Goal: Task Accomplishment & Management: Manage account settings

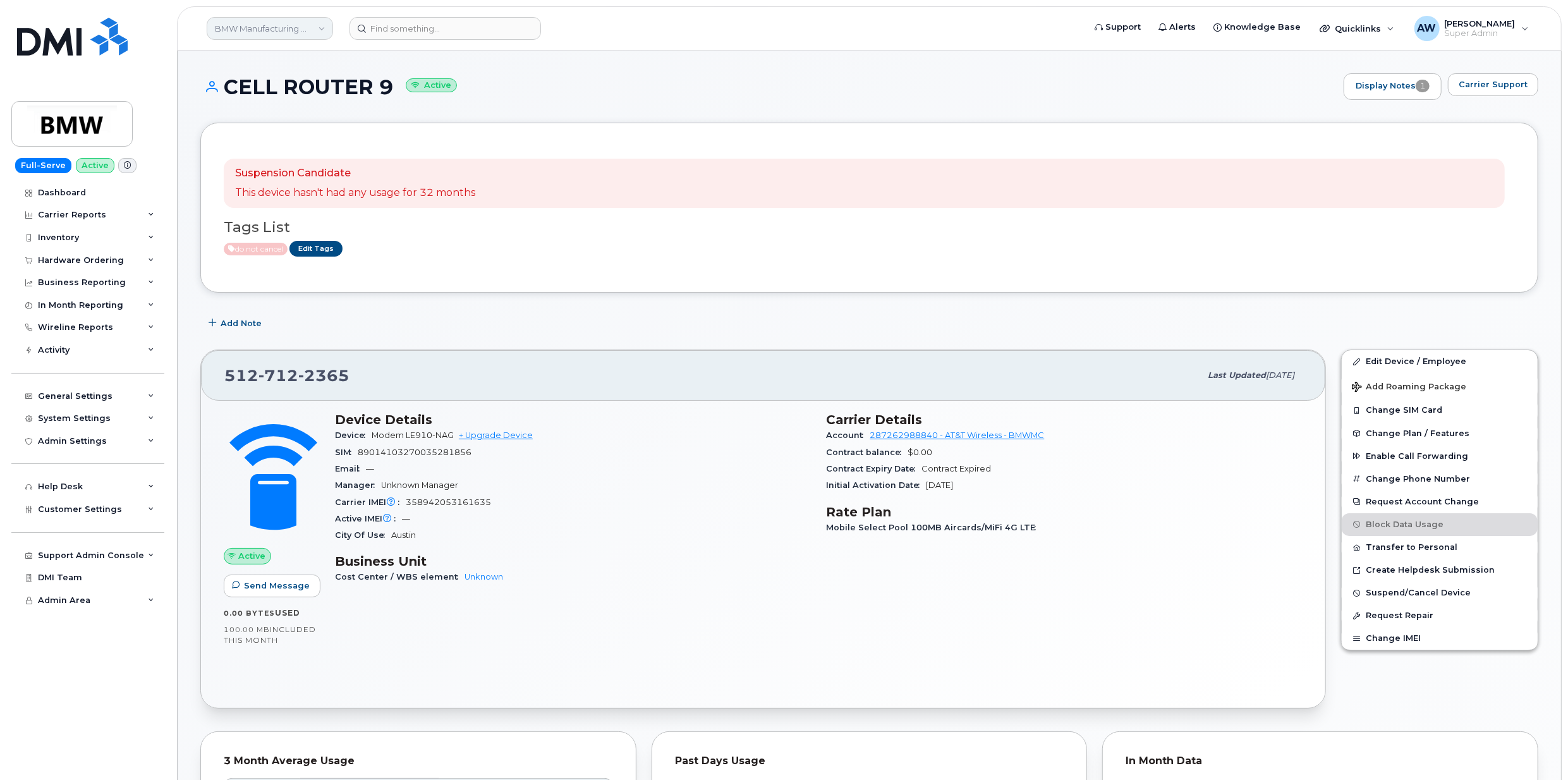
click at [269, 25] on link "BMW Manufacturing Co LLC" at bounding box center [270, 28] width 126 height 23
type input "abm"
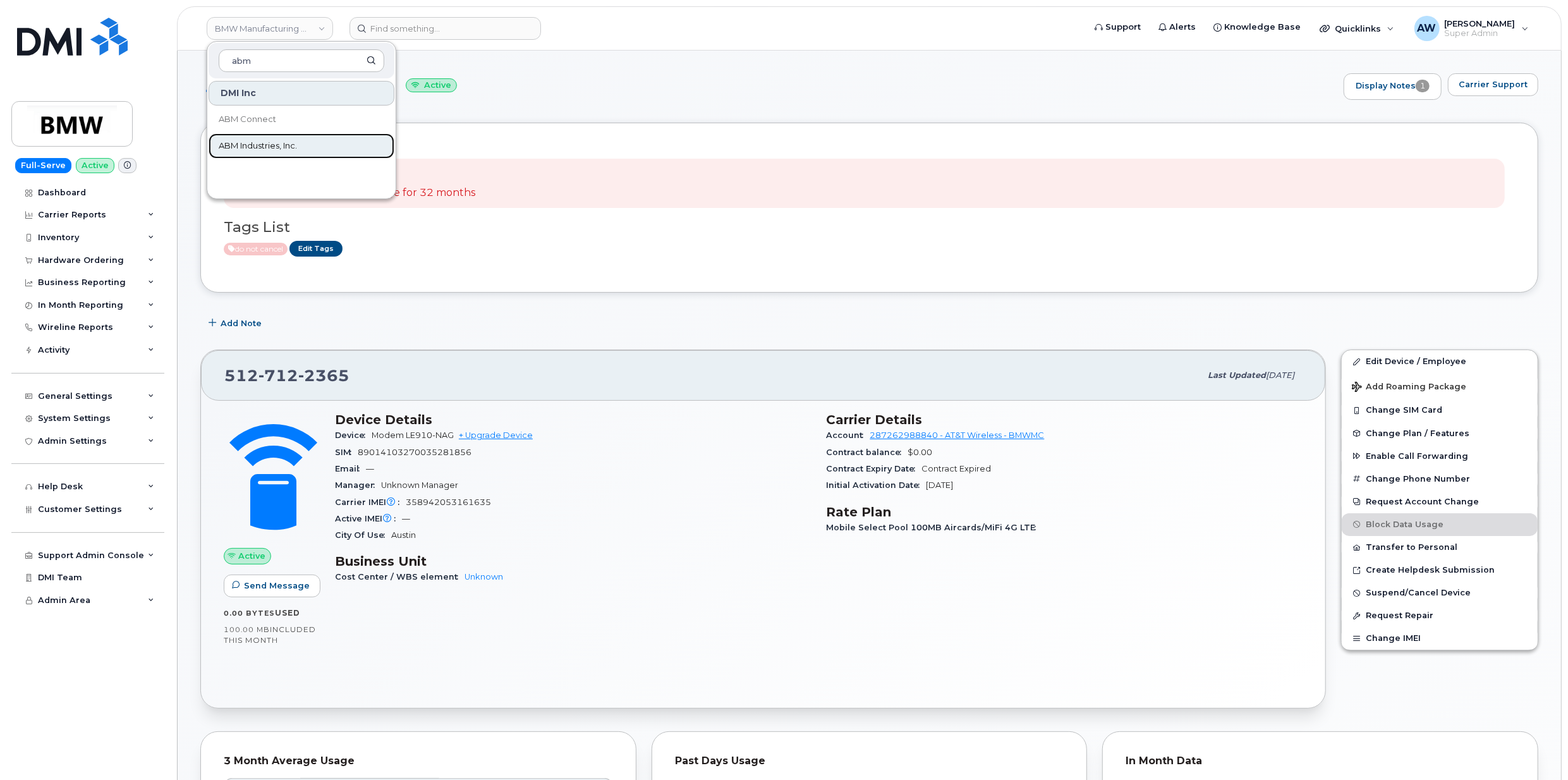
click at [294, 149] on span "ABM Industries, Inc." at bounding box center [258, 146] width 78 height 12
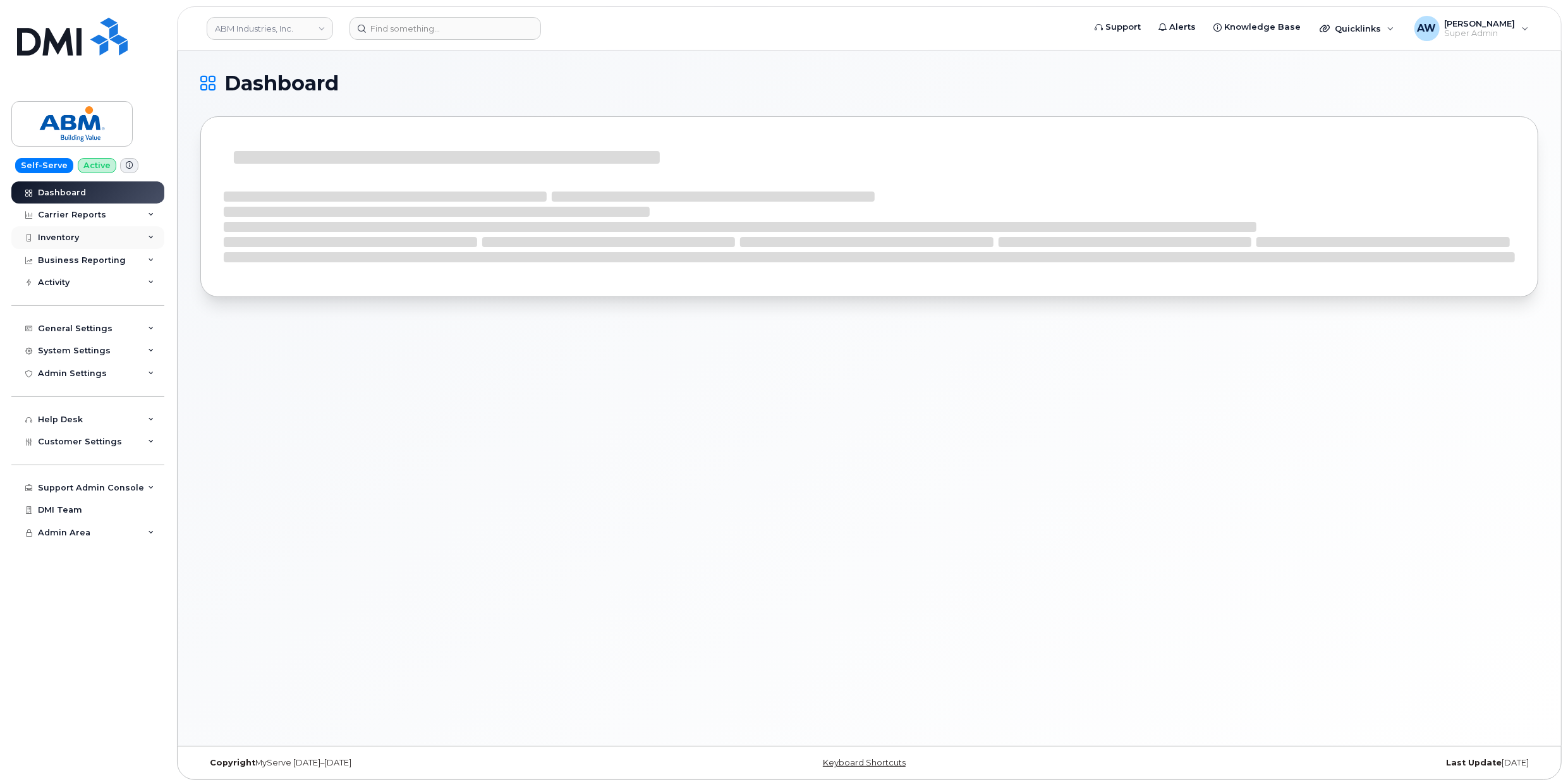
click at [76, 231] on div "Inventory" at bounding box center [88, 237] width 153 height 23
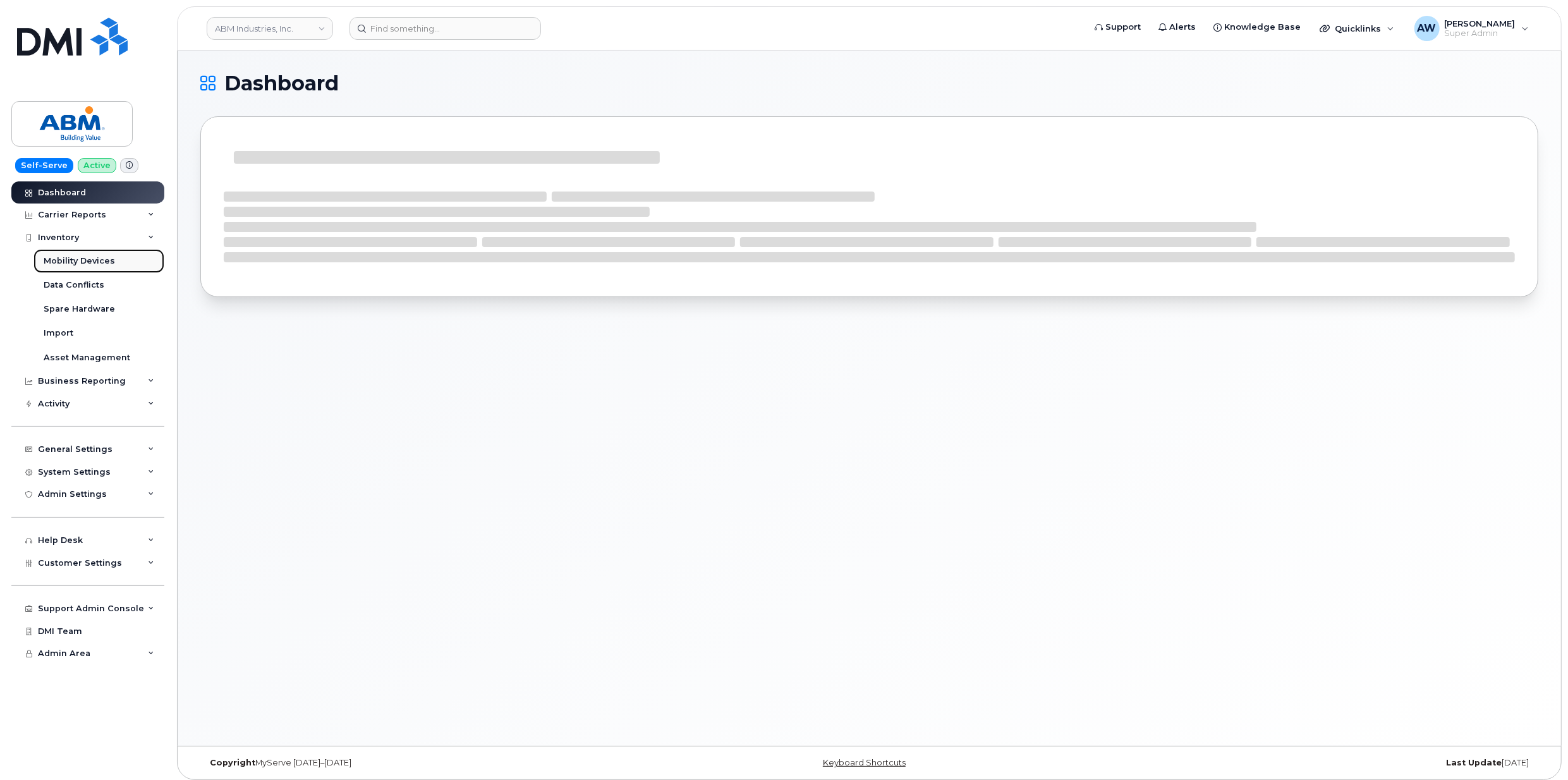
click at [83, 258] on div "Mobility Devices" at bounding box center [79, 260] width 71 height 12
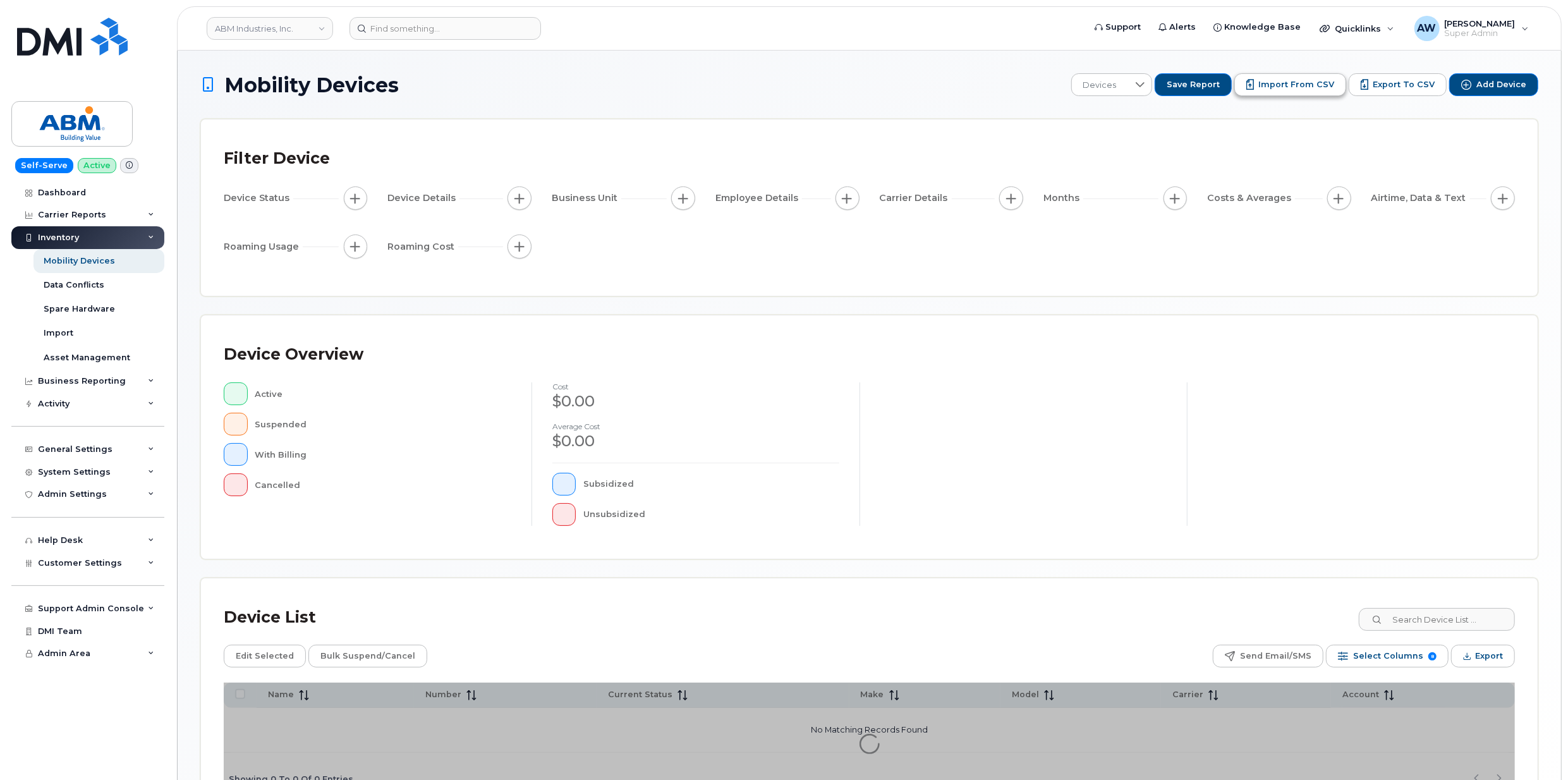
click at [1302, 87] on span "Import from CSV" at bounding box center [1296, 85] width 76 height 12
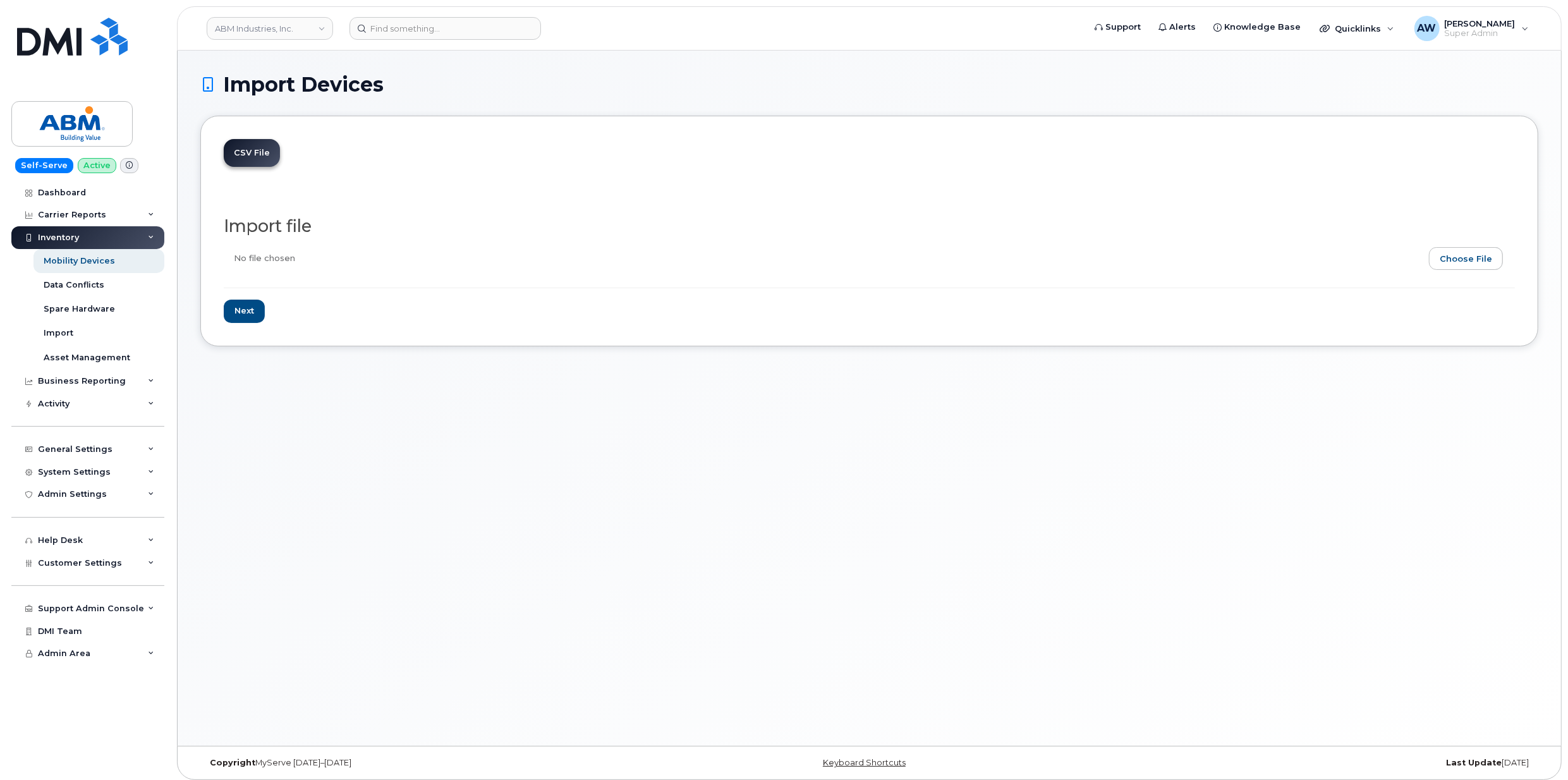
click at [1460, 255] on input "file" at bounding box center [865, 262] width 1281 height 29
type input "C:\fakepath\AT&T Bulk Cancellation [DATE].xlsx"
click at [247, 309] on input "Next" at bounding box center [245, 311] width 41 height 23
type input "Loading..."
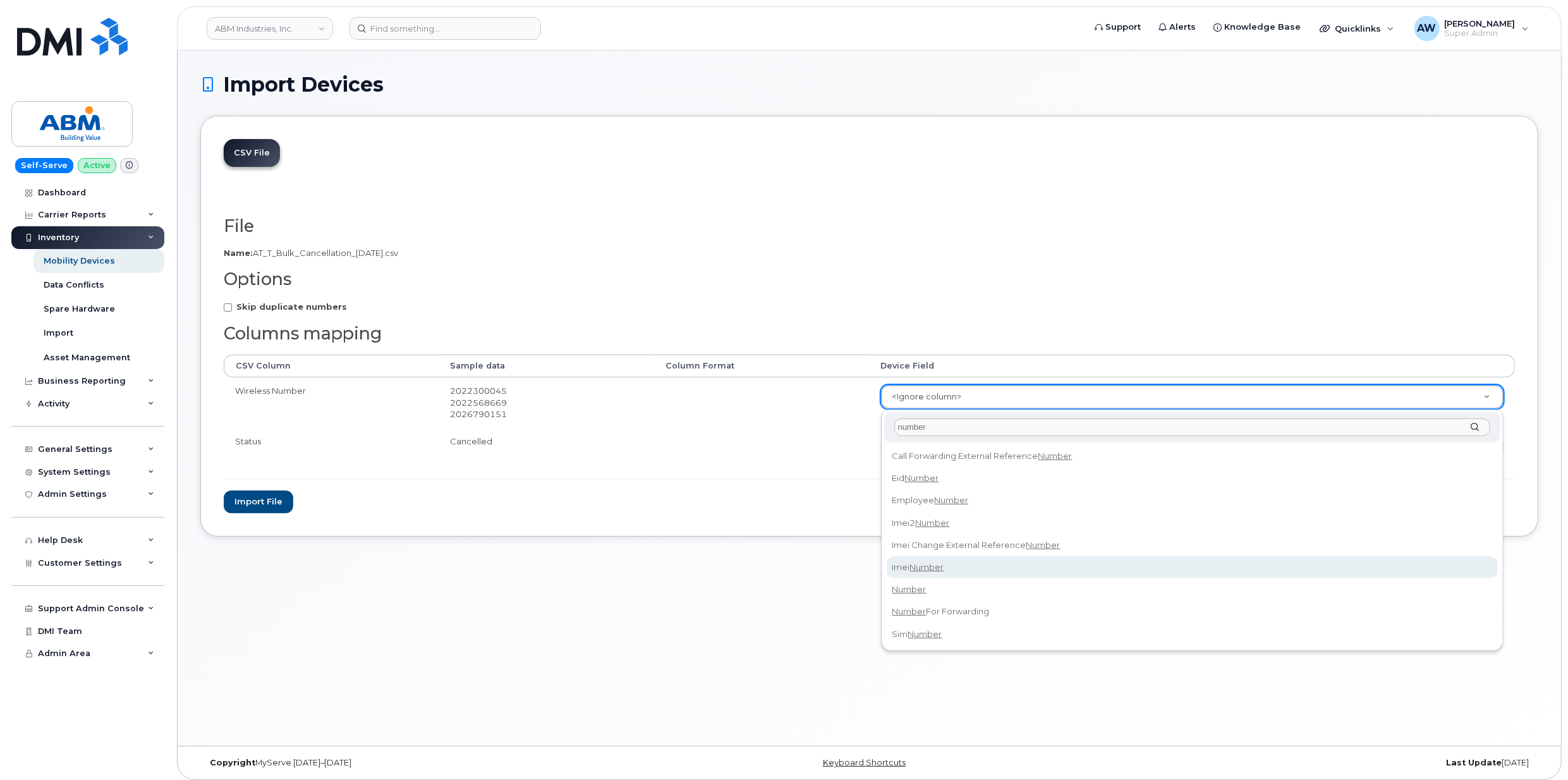
type input "number"
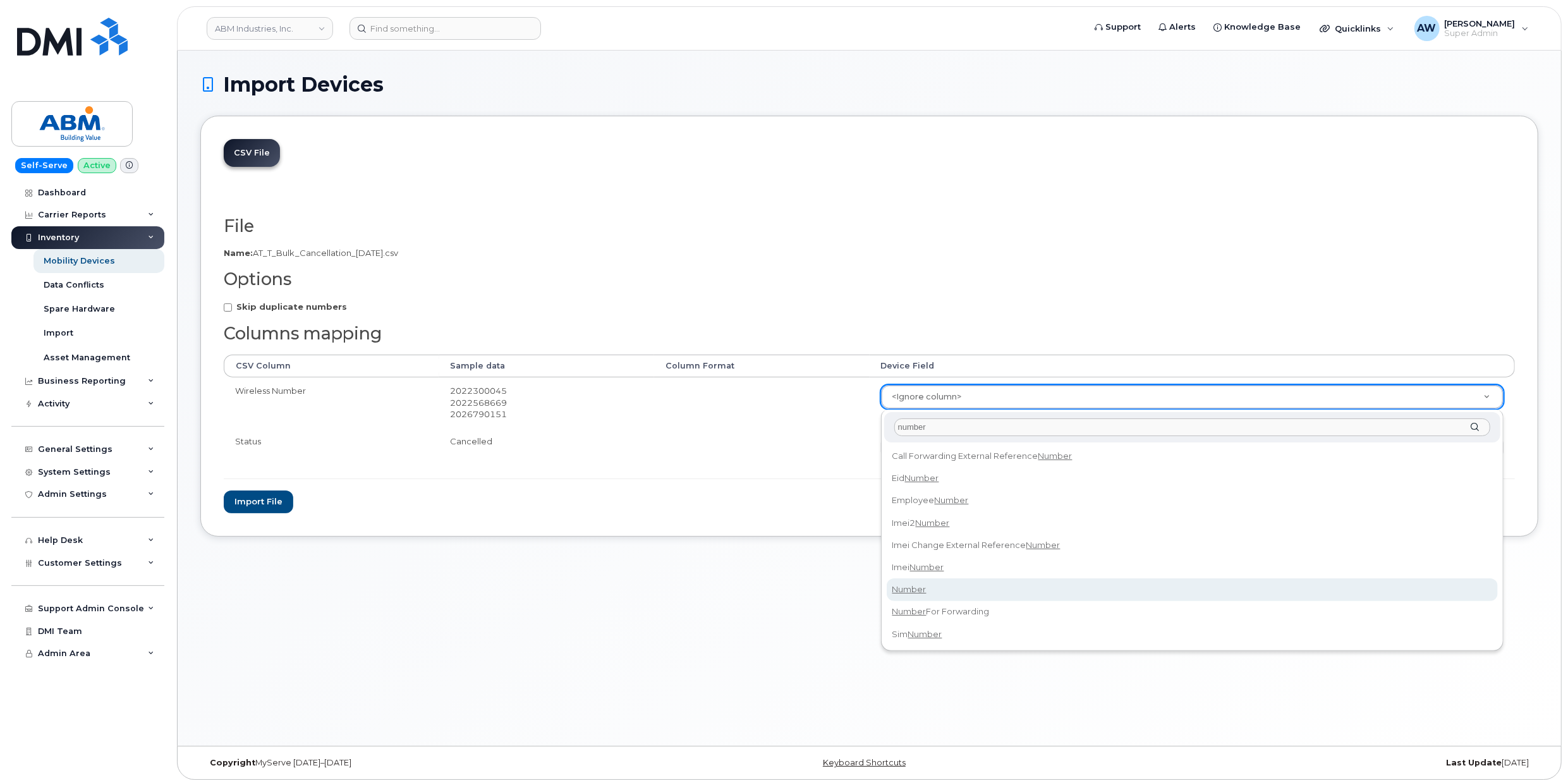
select select "number"
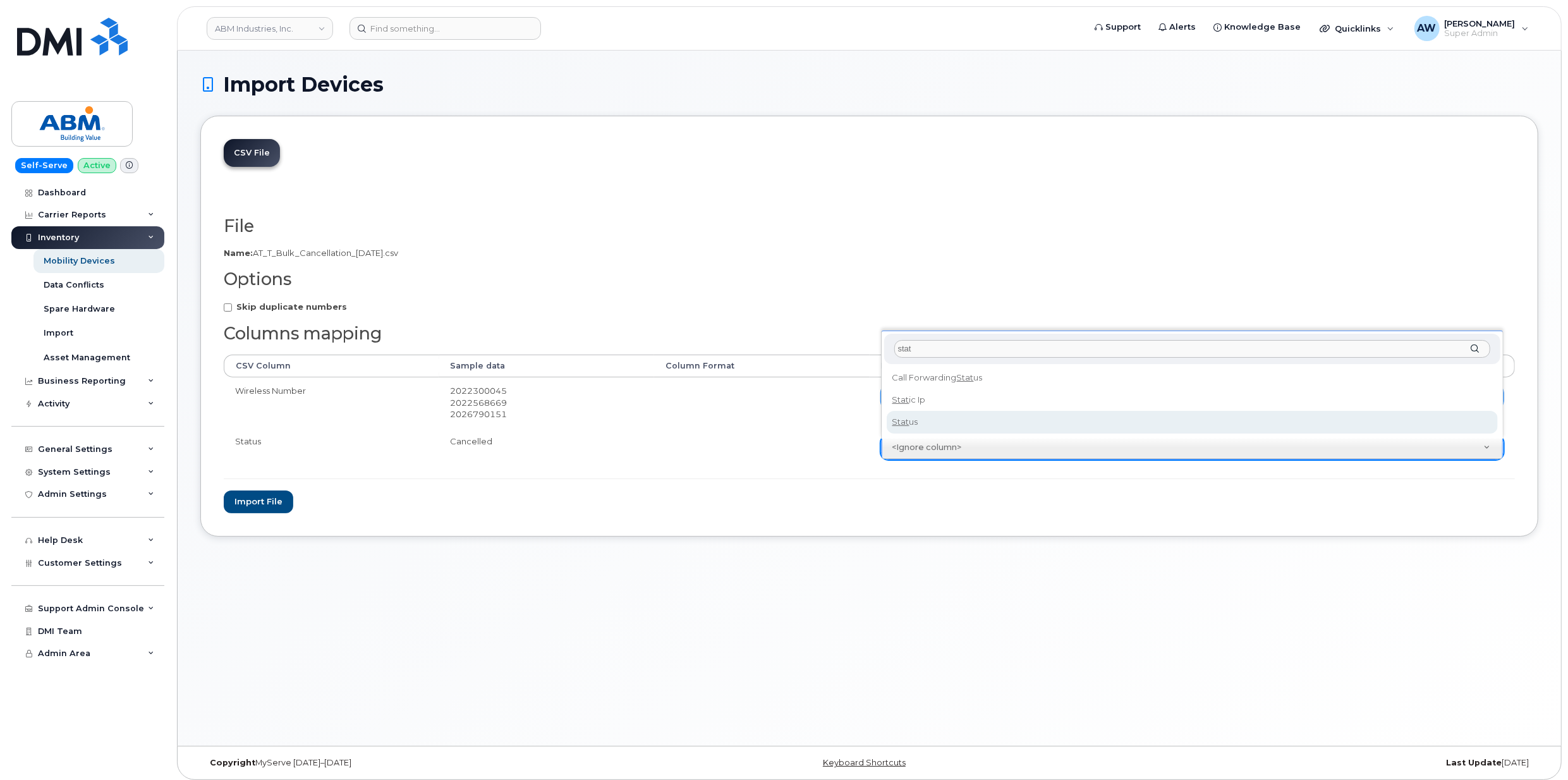
type input "stat"
select select "status"
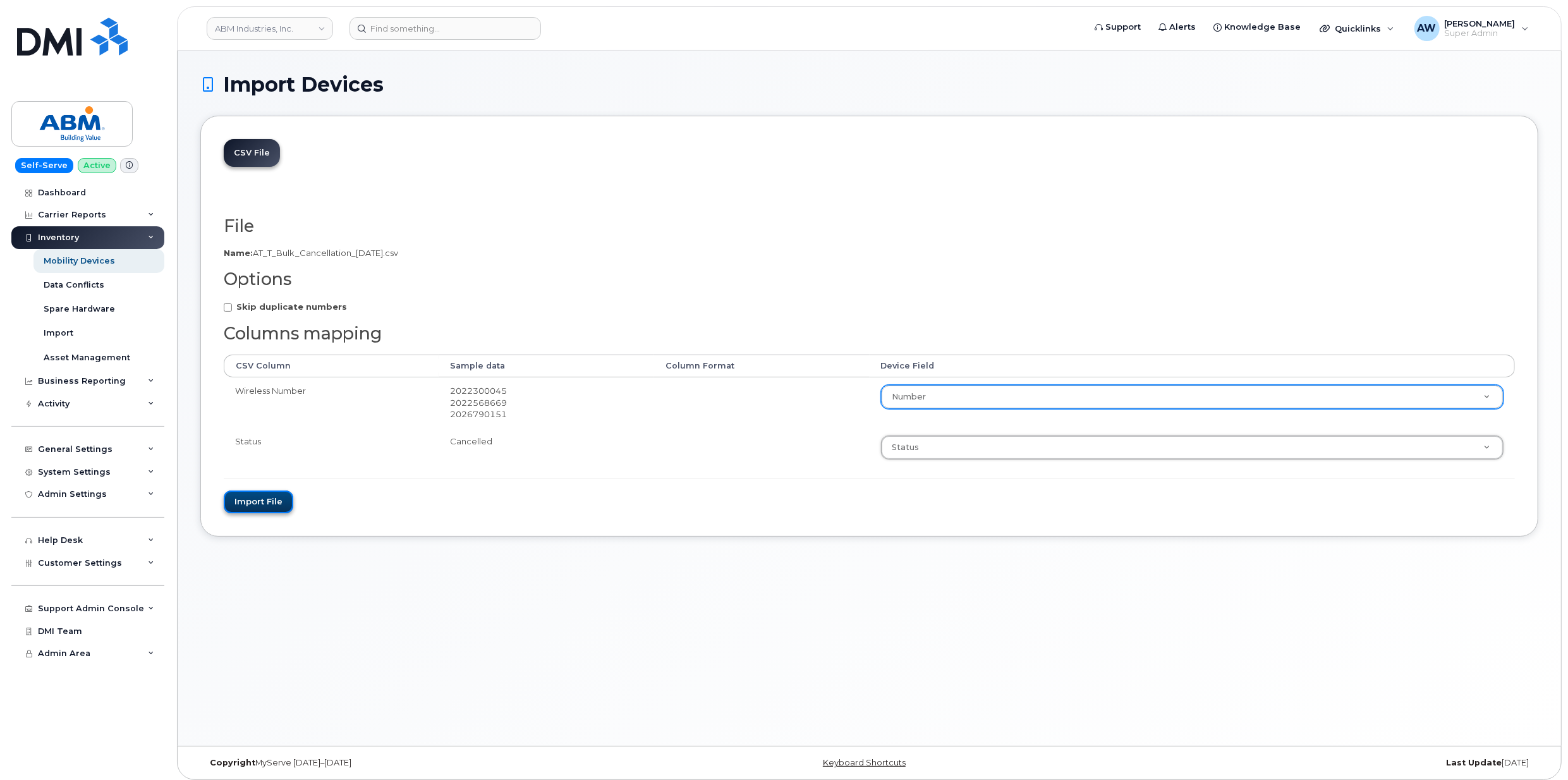
click at [266, 500] on button "Import file" at bounding box center [258, 502] width 69 height 23
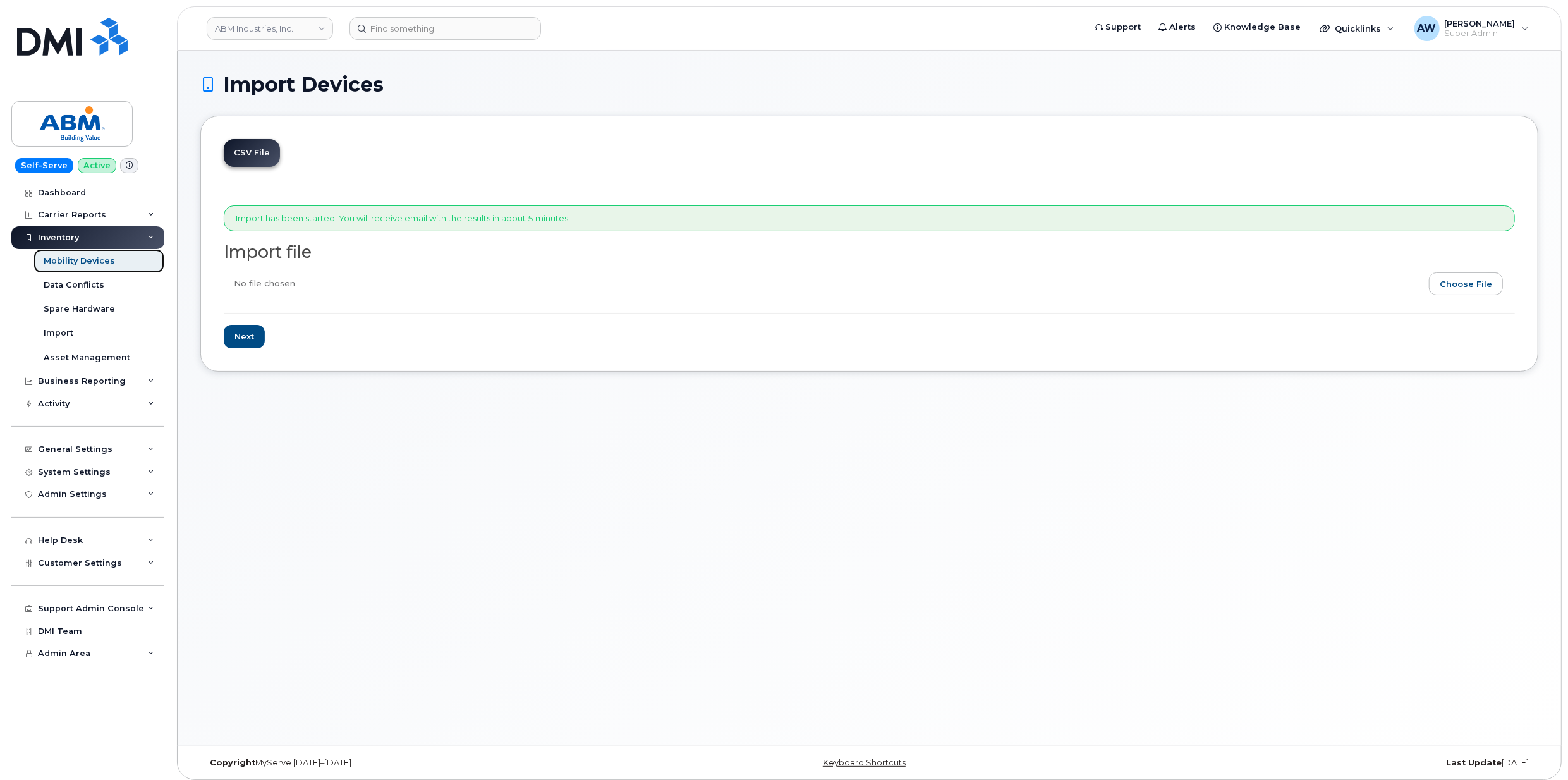
click at [90, 256] on div "Mobility Devices" at bounding box center [79, 260] width 71 height 12
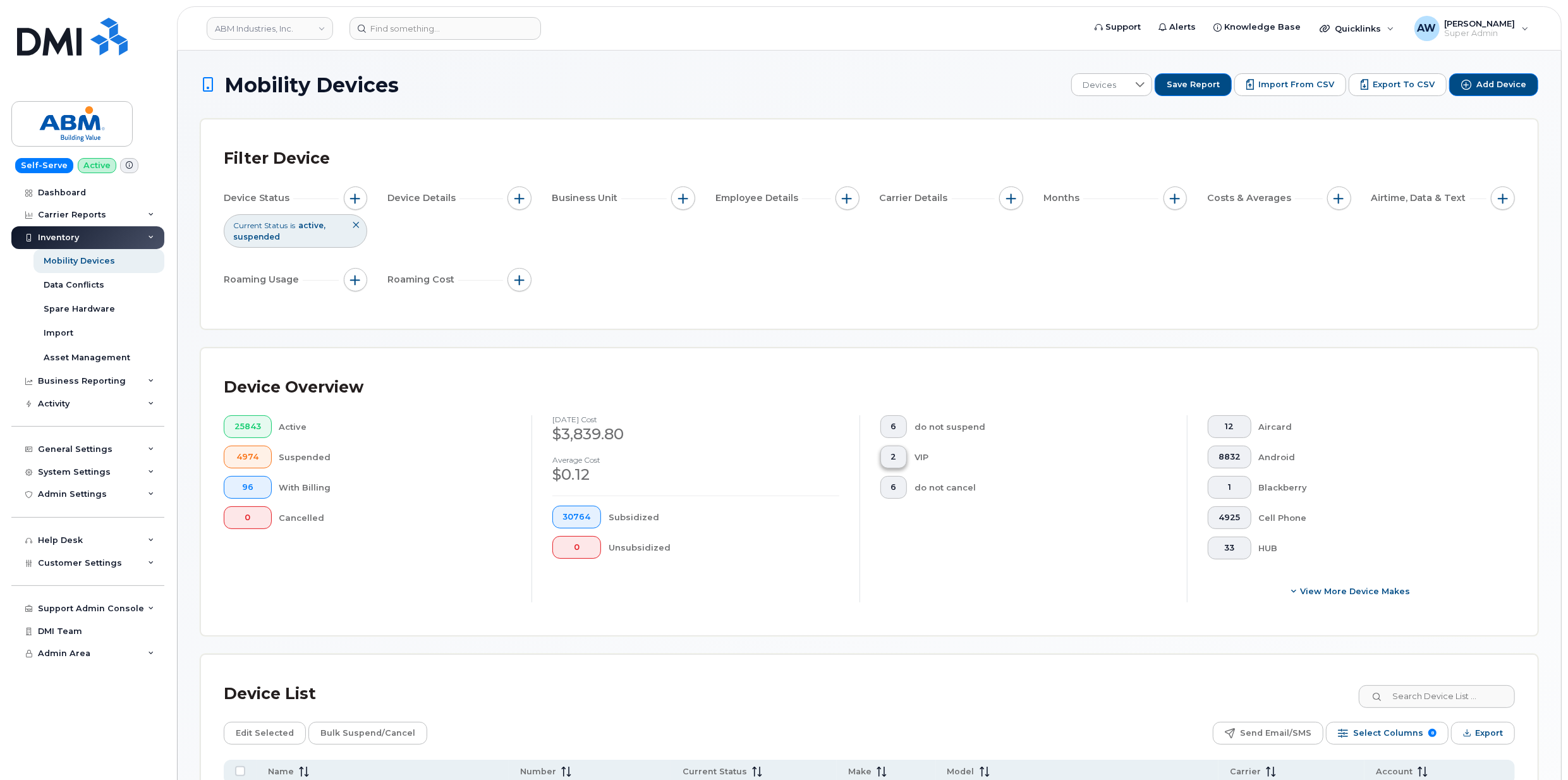
click at [896, 467] on button "2" at bounding box center [894, 456] width 27 height 23
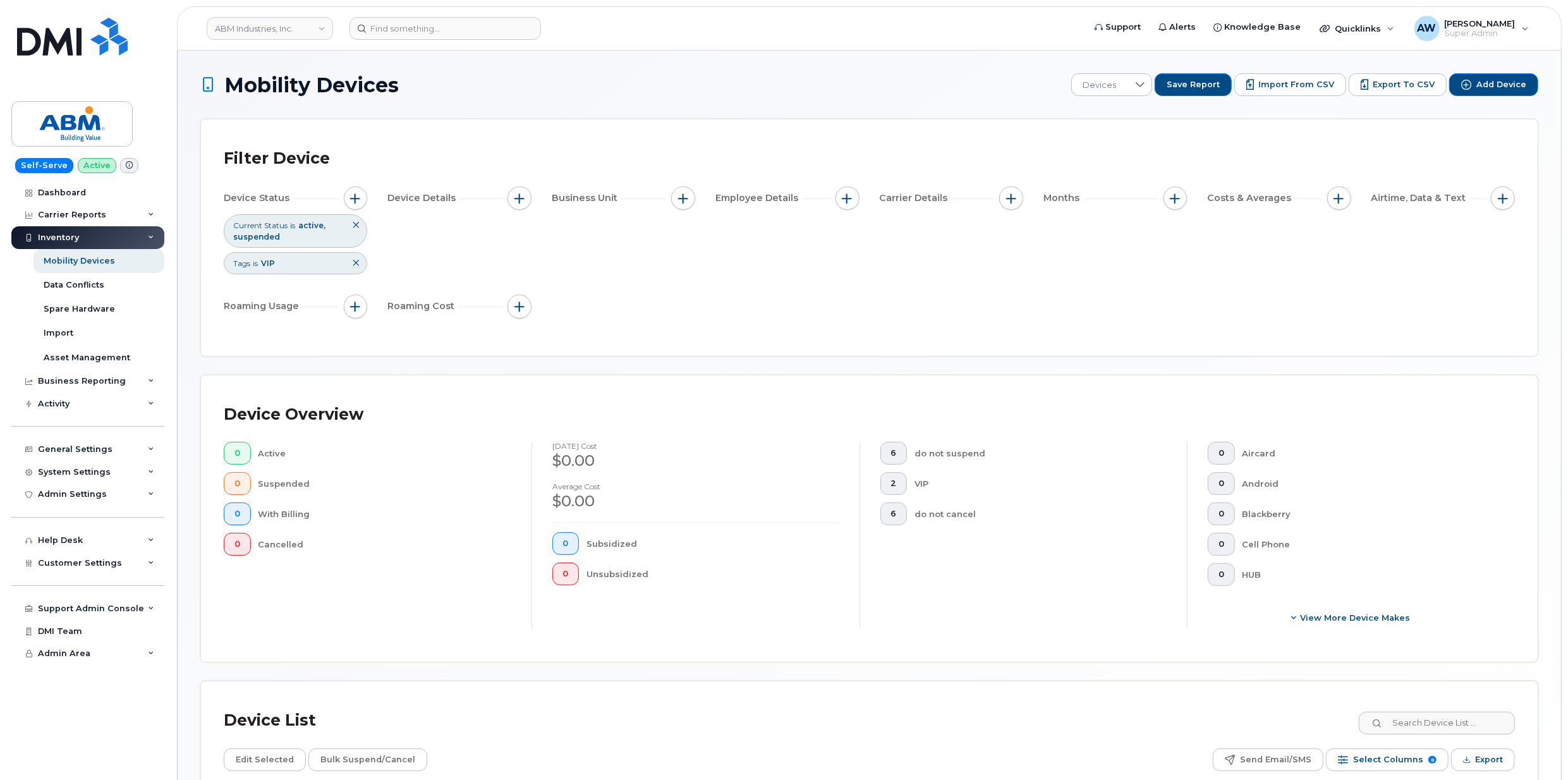
click at [359, 264] on icon at bounding box center [355, 263] width 8 height 8
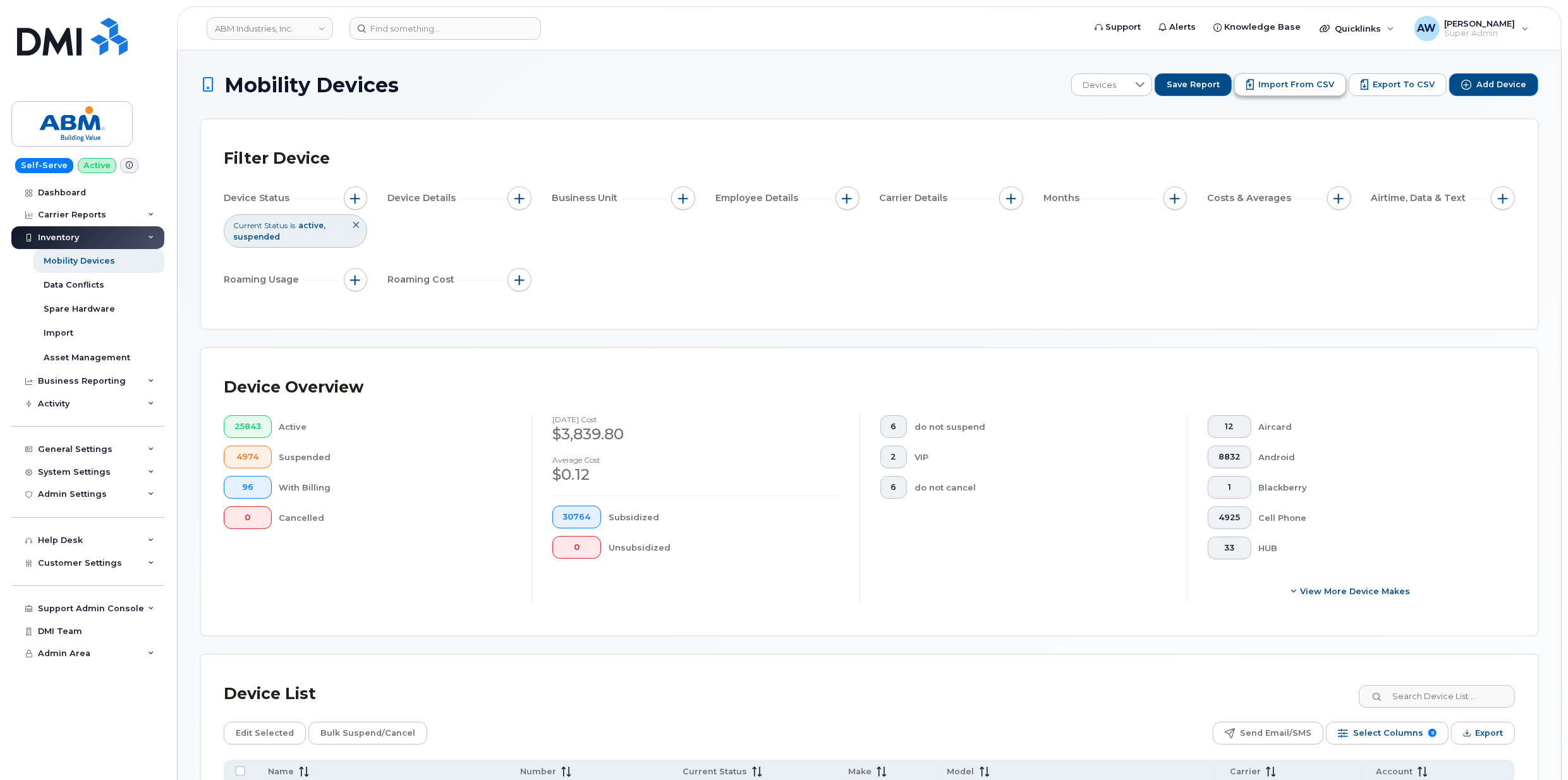
click at [1310, 89] on span "Import from CSV" at bounding box center [1296, 85] width 76 height 12
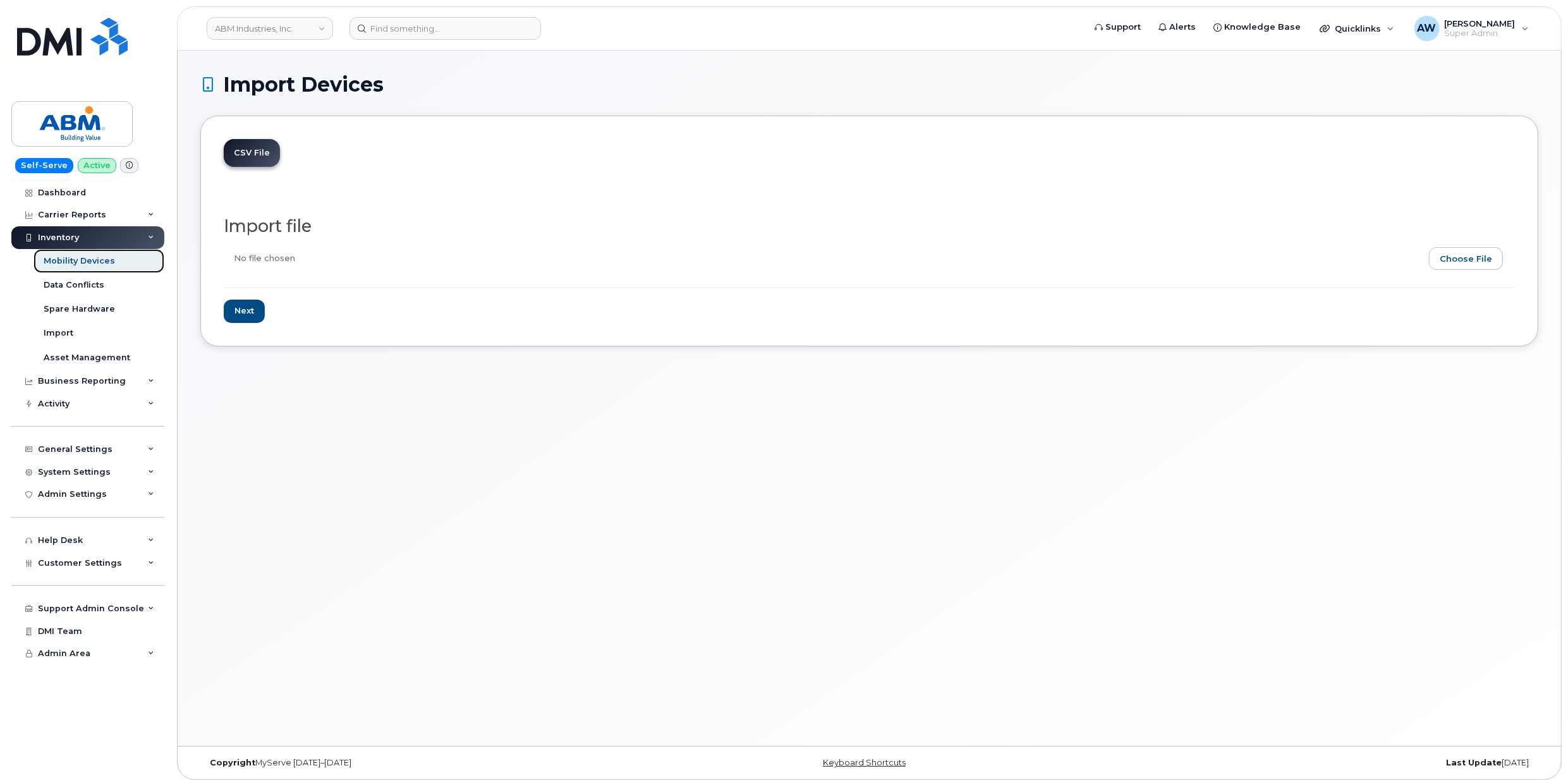
drag, startPoint x: 93, startPoint y: 260, endPoint x: 150, endPoint y: 255, distance: 57.2
click at [93, 260] on div "Mobility Devices" at bounding box center [79, 260] width 71 height 12
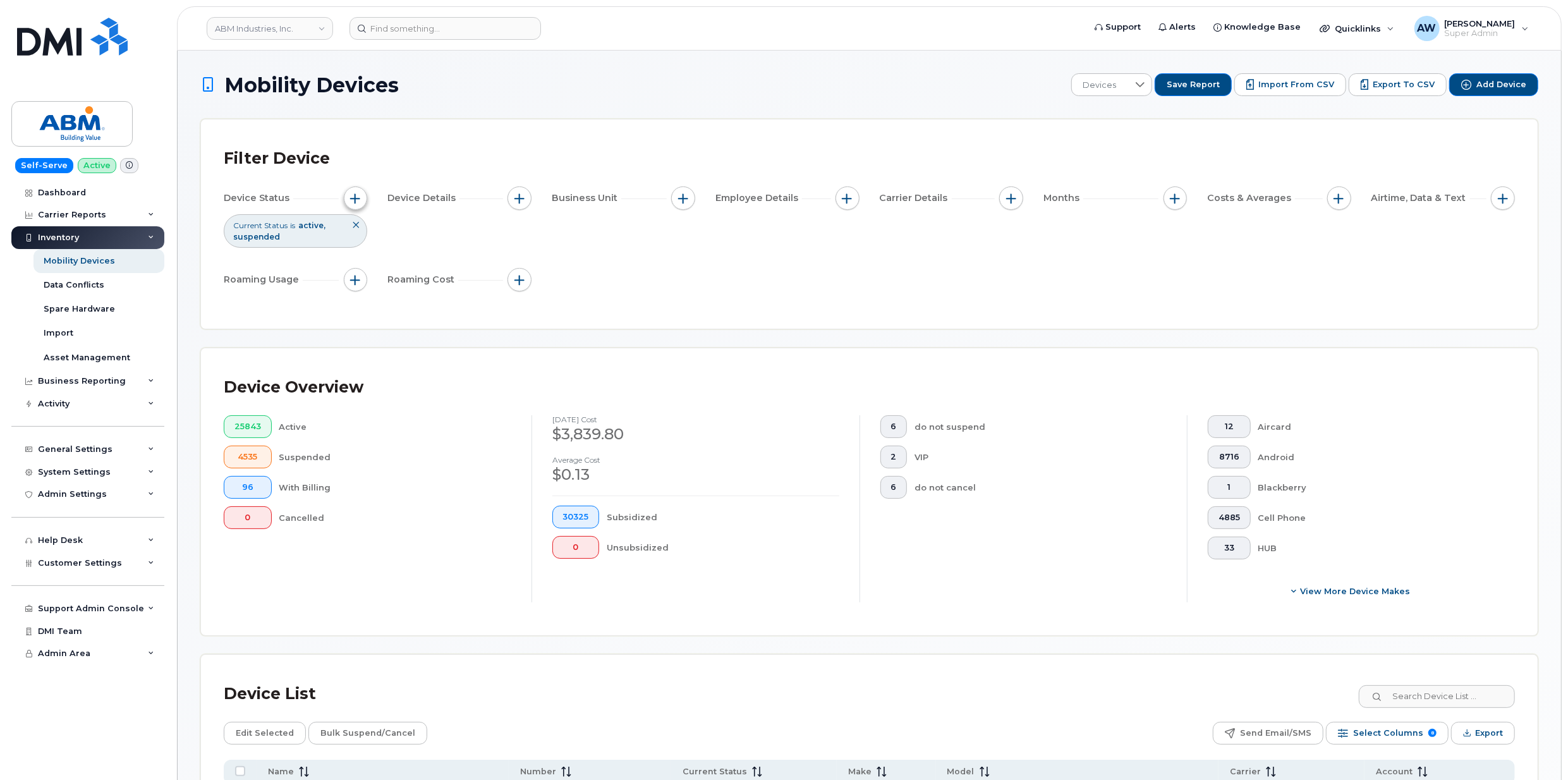
click at [357, 203] on button "button" at bounding box center [355, 198] width 24 height 24
click at [536, 263] on div at bounding box center [531, 260] width 24 height 23
click at [494, 330] on li "Cancelled" at bounding box center [456, 334] width 168 height 22
checkbox input "true"
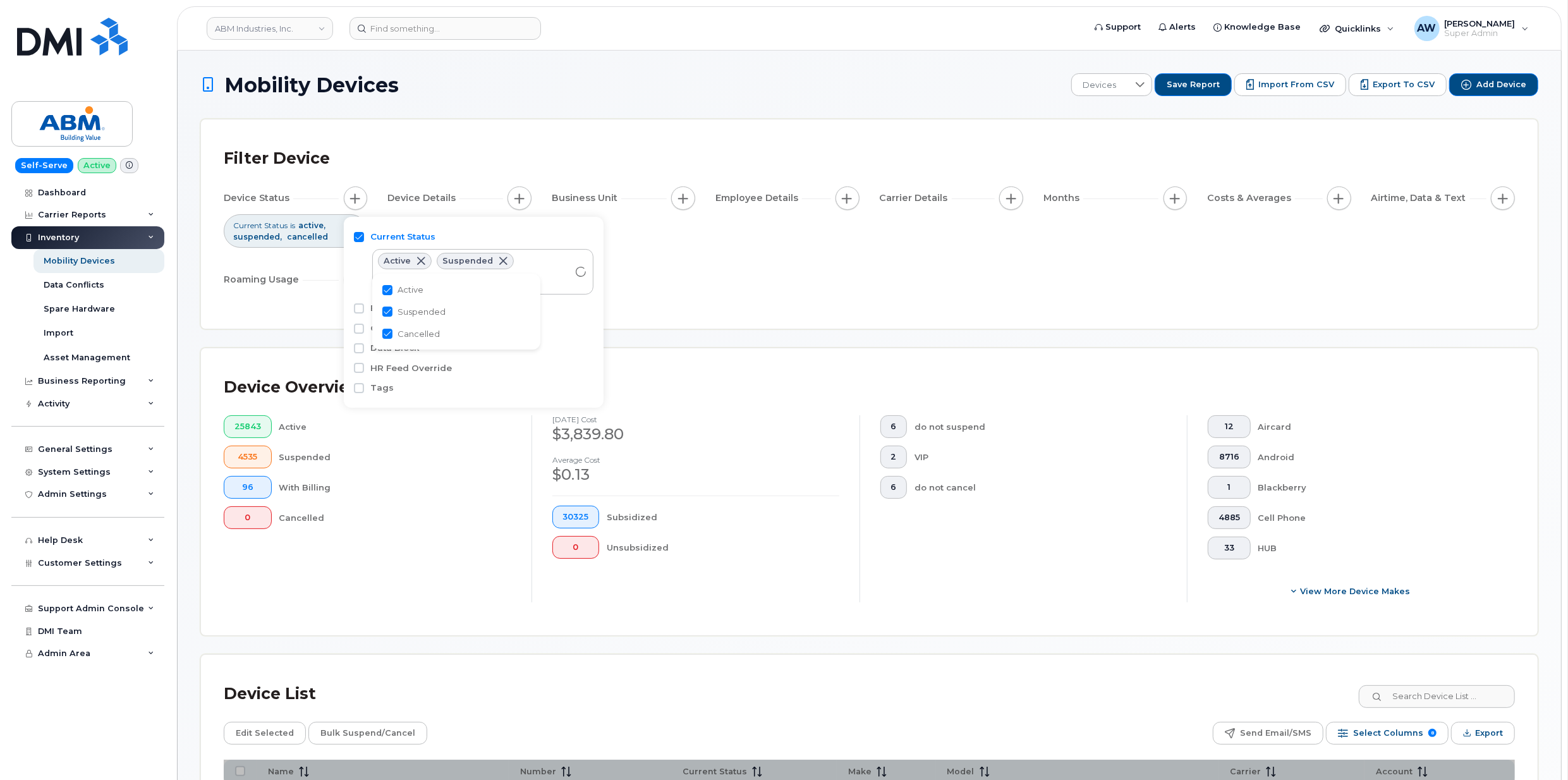
click at [771, 285] on div "Device Status Current Status is active suspended cancelled Device Details Busin…" at bounding box center [870, 241] width 1292 height 110
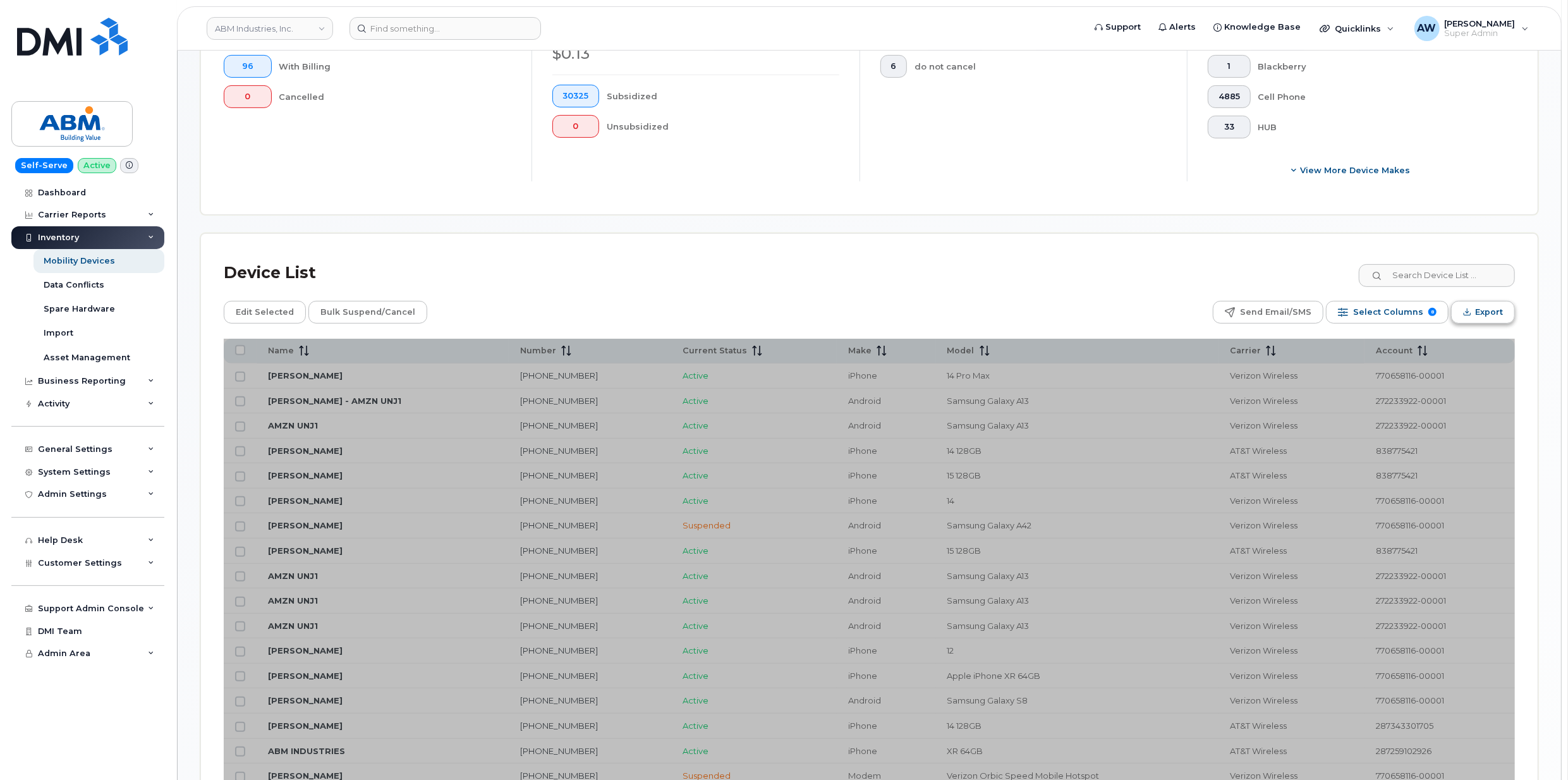
click at [1493, 311] on span "Export" at bounding box center [1489, 312] width 27 height 19
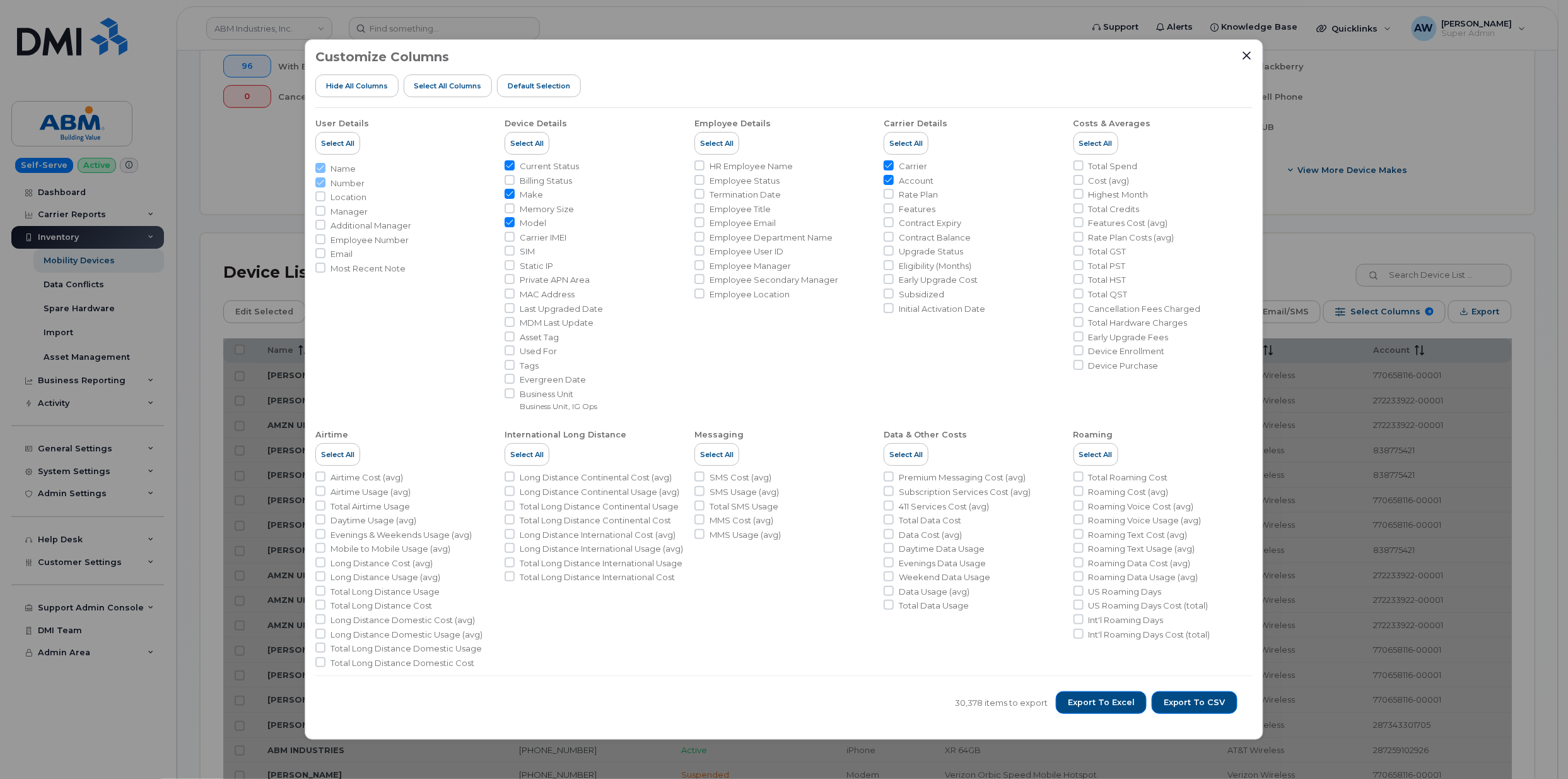
click at [553, 232] on span "Carrier IMEI" at bounding box center [543, 237] width 47 height 12
click at [514, 232] on input "Carrier IMEI" at bounding box center [510, 236] width 10 height 10
checkbox input "true"
click at [1108, 701] on span "Export to Excel" at bounding box center [1101, 702] width 67 height 12
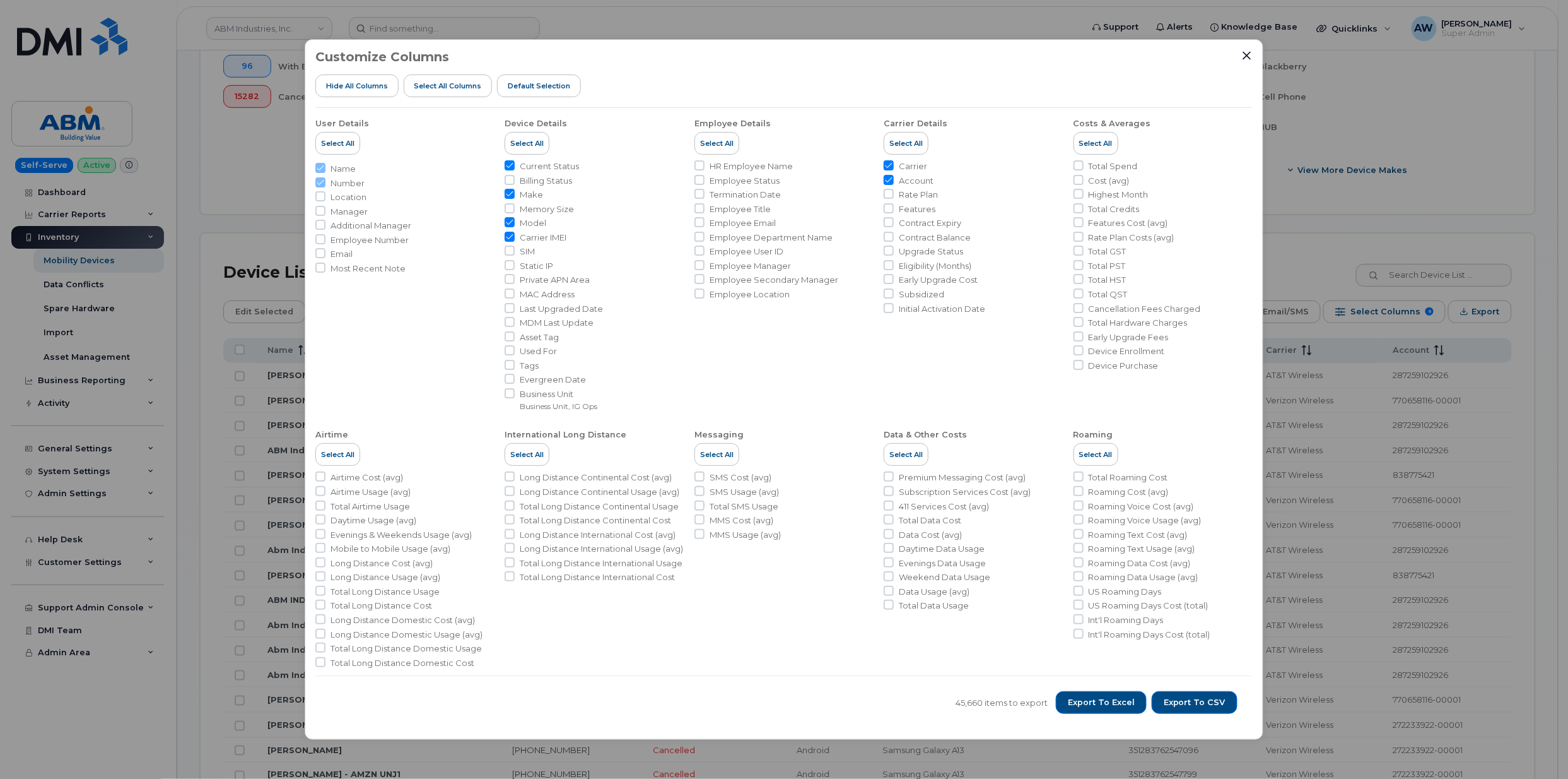
click at [245, 206] on div "Customize Columns Hide All Columns Select all Columns Default Selection User De…" at bounding box center [784, 389] width 1568 height 779
